Goal: Task Accomplishment & Management: Use online tool/utility

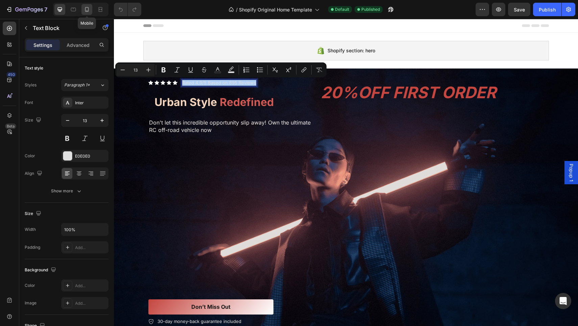
click at [89, 4] on div at bounding box center [86, 9] width 11 height 11
type input "12"
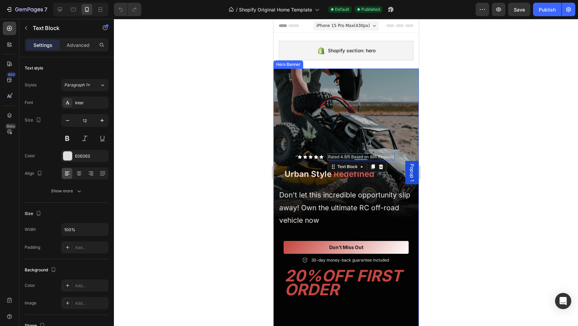
click at [378, 105] on div "Overlay" at bounding box center [345, 198] width 145 height 258
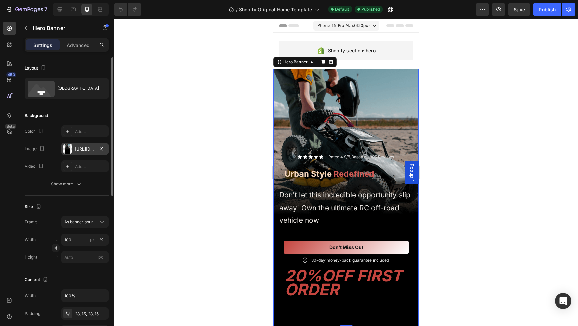
click at [76, 152] on div "[URL][DOMAIN_NAME]" at bounding box center [85, 149] width 20 height 6
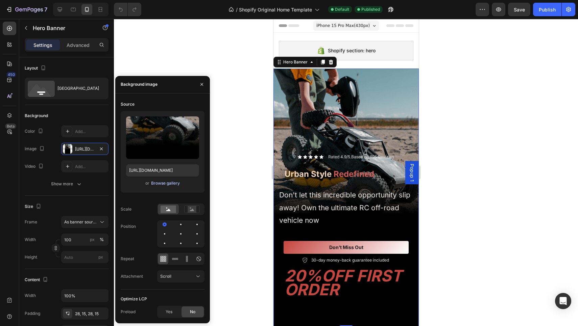
click at [158, 183] on div "Browse gallery" at bounding box center [165, 183] width 29 height 6
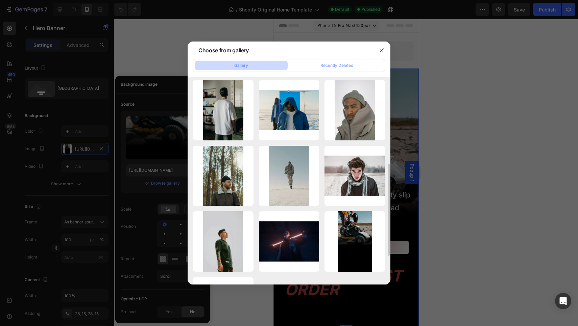
scroll to position [201, 0]
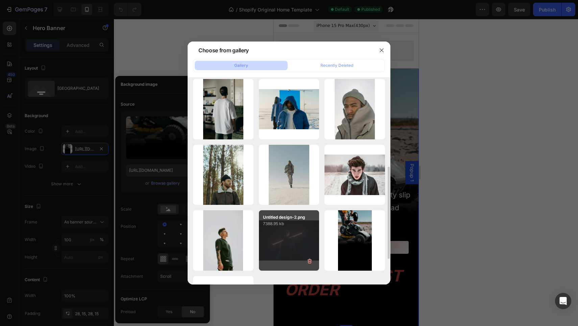
click at [276, 241] on div "Untitled design-2.png 7388.95 kb" at bounding box center [289, 240] width 60 height 60
type input "[URL][DOMAIN_NAME]"
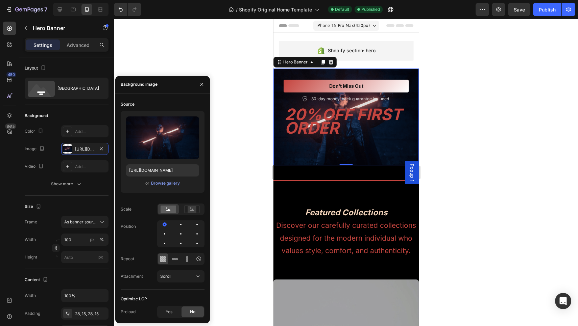
click at [217, 78] on div at bounding box center [346, 172] width 464 height 307
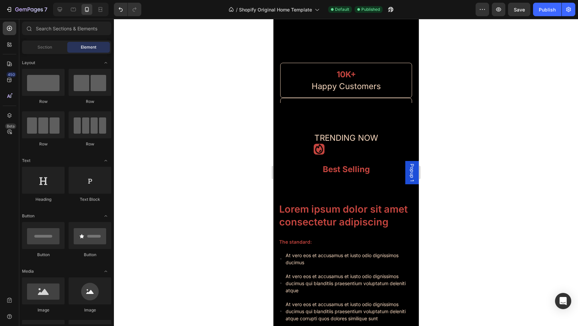
scroll to position [1381, 0]
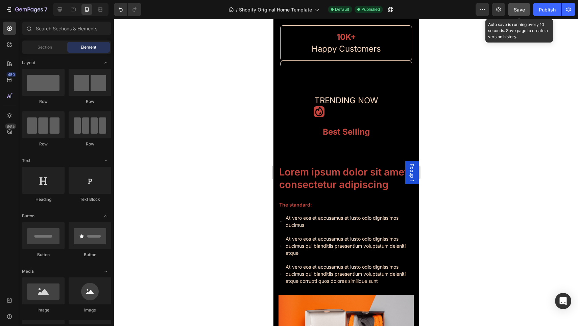
click at [519, 10] on span "Save" at bounding box center [519, 10] width 11 height 6
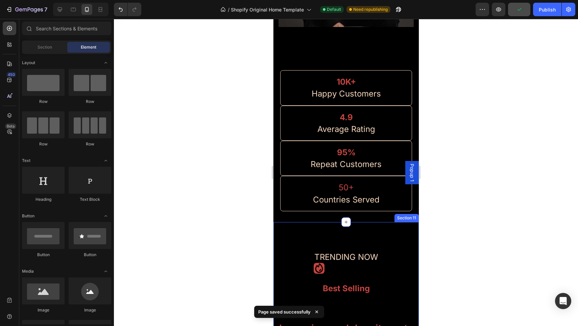
scroll to position [1336, 0]
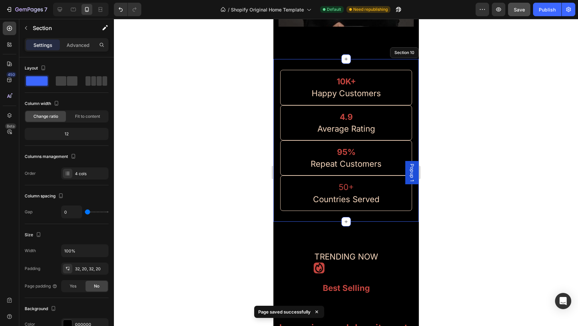
click at [274, 66] on div "10K+ Heading Happy Customers Heading Row 4.9 Heading Average Rating Heading Row…" at bounding box center [345, 140] width 145 height 163
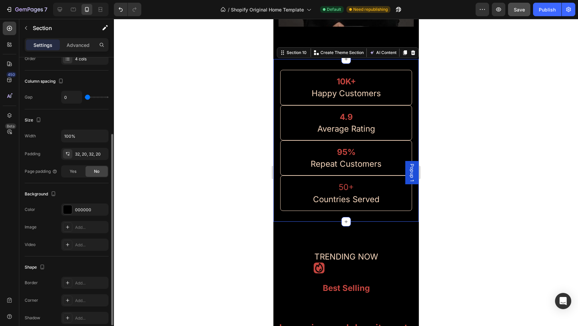
scroll to position [117, 0]
type input "5"
type input "7"
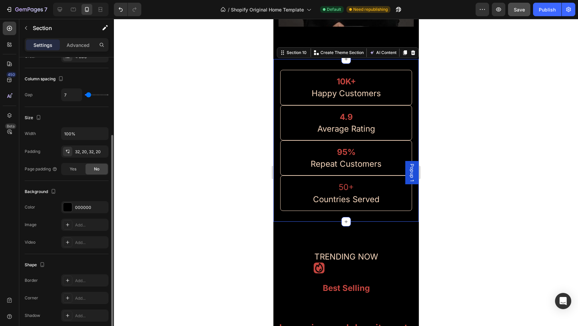
type input "9"
type input "12"
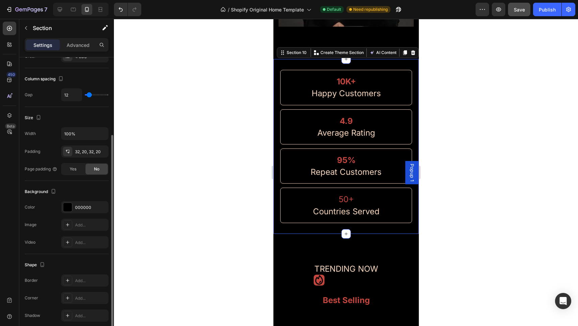
type input "14"
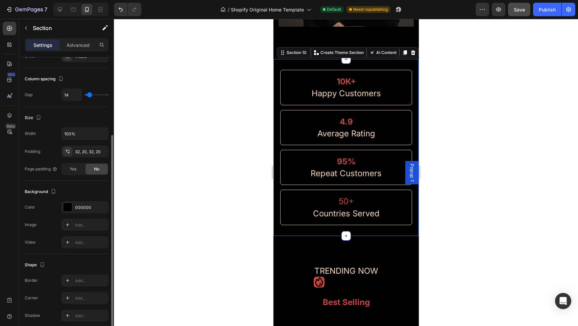
type input "14"
click at [89, 95] on input "range" at bounding box center [97, 94] width 24 height 1
click at [216, 94] on div at bounding box center [346, 172] width 464 height 307
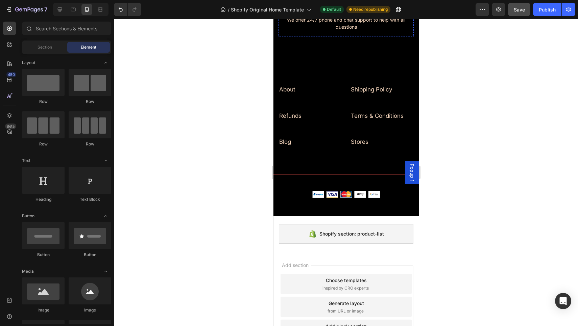
scroll to position [3421, 0]
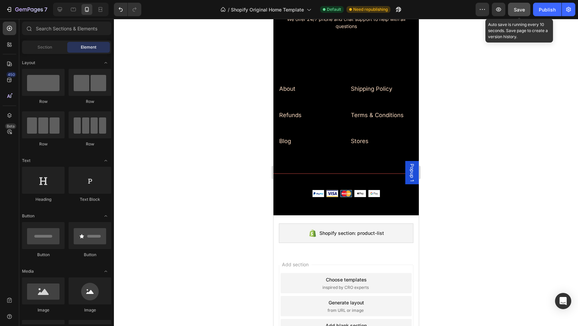
click at [517, 7] on span "Save" at bounding box center [519, 10] width 11 height 6
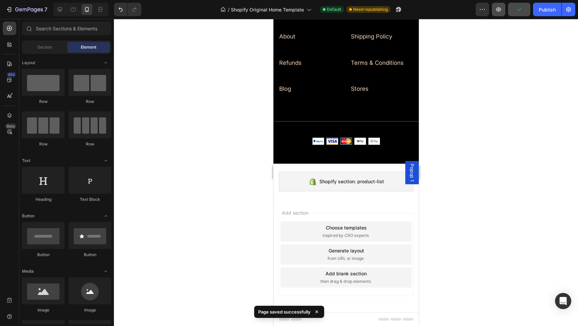
scroll to position [3473, 0]
